Goal: Task Accomplishment & Management: Manage account settings

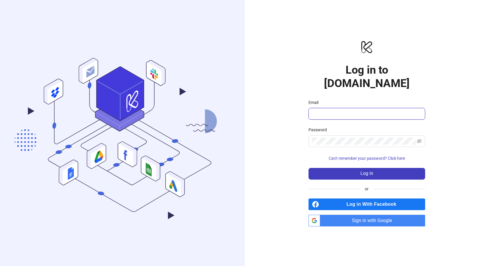
click at [322, 110] on input "Email" at bounding box center [366, 113] width 108 height 7
click at [338, 156] on span "Can't remember your password? Click here" at bounding box center [367, 158] width 76 height 5
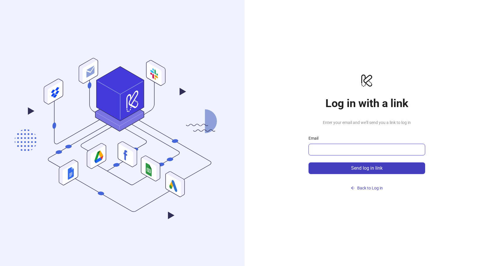
click at [336, 147] on input "Email" at bounding box center [366, 149] width 108 height 7
type input "**********"
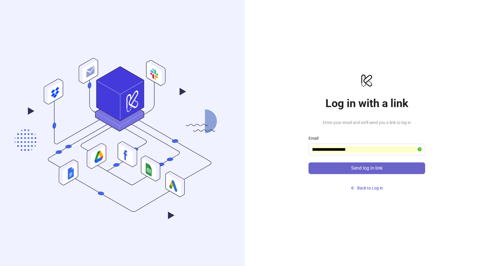
click at [343, 170] on button "Send log in link" at bounding box center [366, 169] width 117 height 12
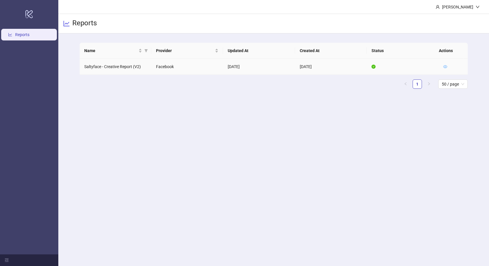
click at [445, 67] on icon "eye" at bounding box center [445, 67] width 4 height 4
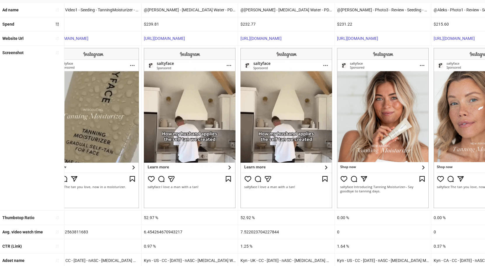
scroll to position [0, 1510]
